Goal: Task Accomplishment & Management: Manage account settings

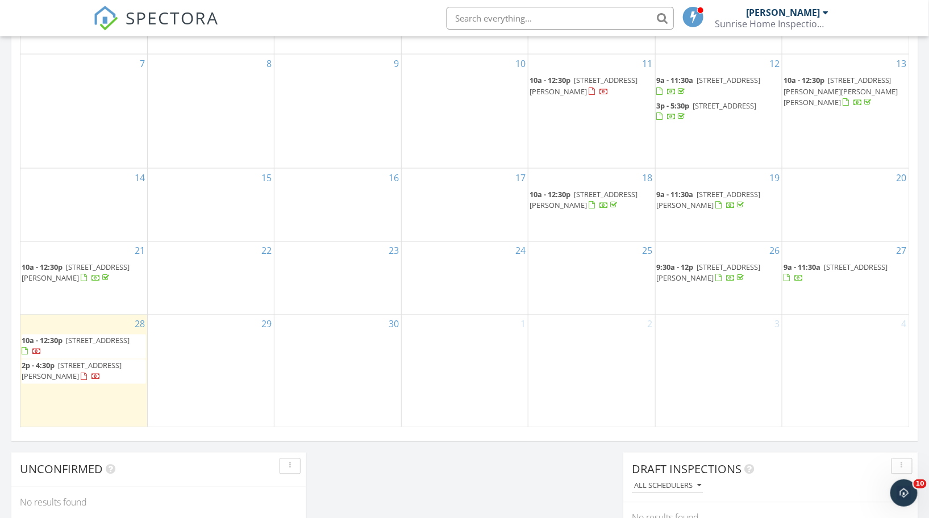
scroll to position [621, 0]
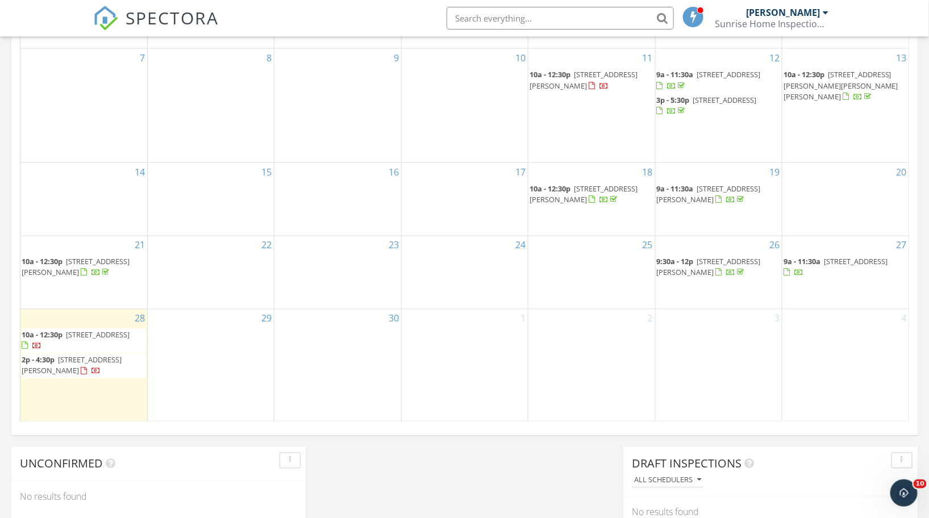
click at [806, 262] on span "9a - 11:30a" at bounding box center [801, 262] width 37 height 10
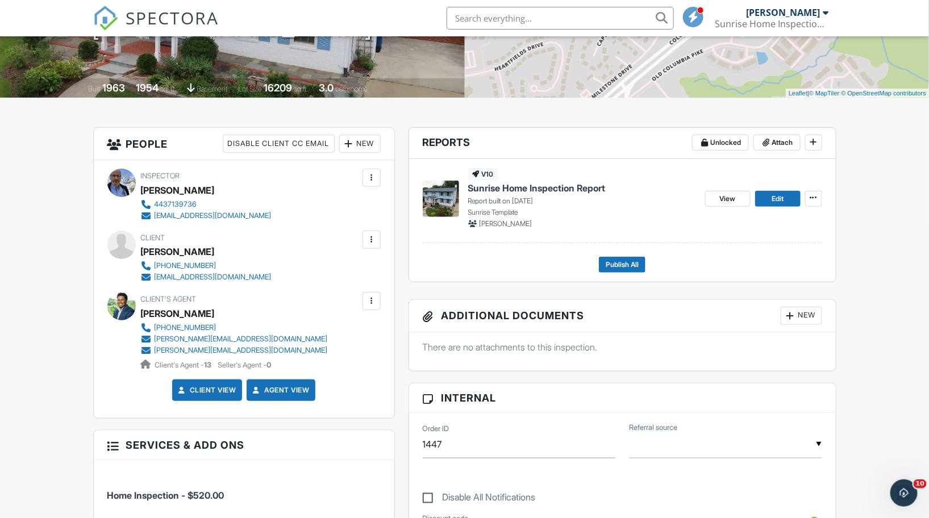
scroll to position [192, 0]
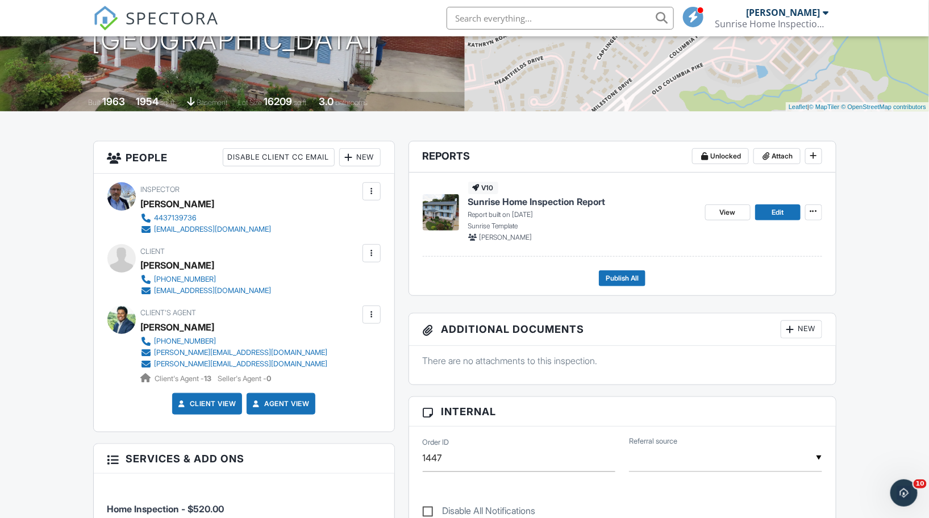
click at [526, 202] on span "Sunrise Home Inspection Report" at bounding box center [536, 201] width 137 height 12
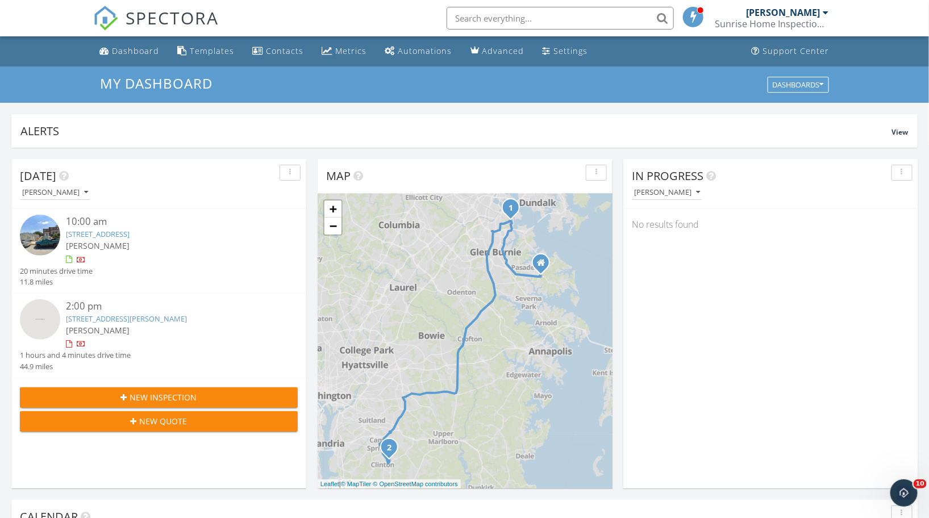
scroll to position [7496, 0]
